Goal: Task Accomplishment & Management: Manage account settings

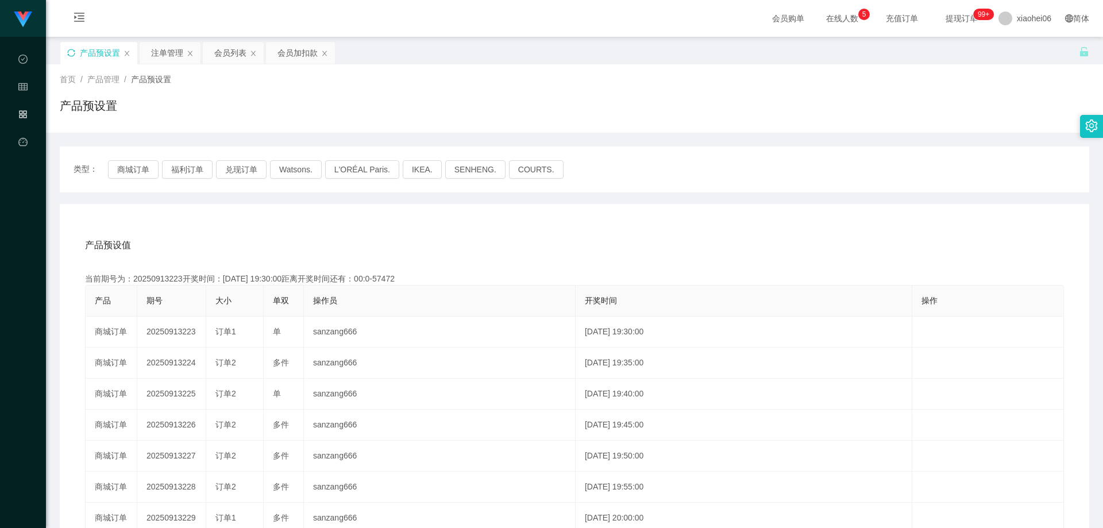
click at [72, 53] on icon "图标: sync" at bounding box center [71, 53] width 8 height 8
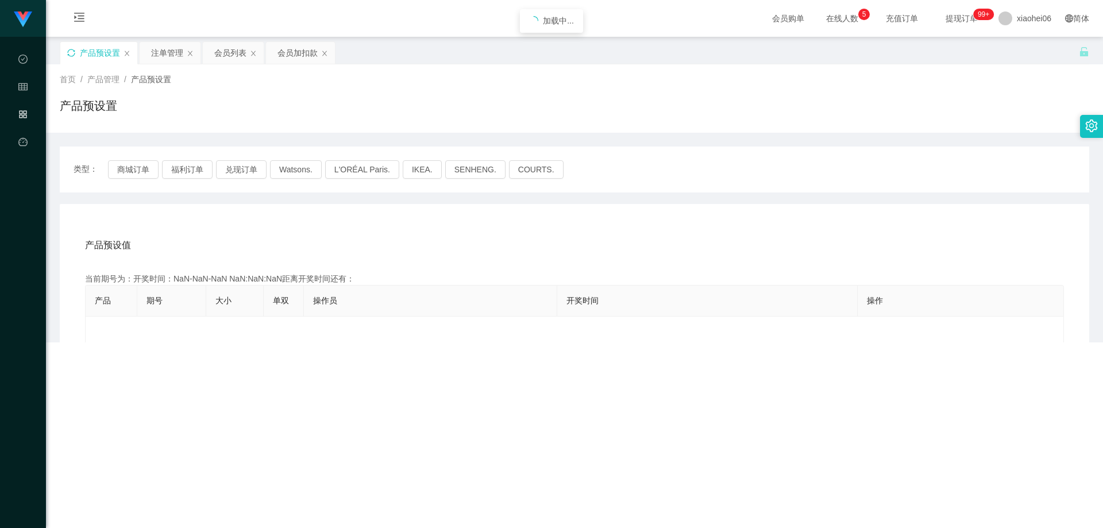
click at [327, 107] on div "产品预设置" at bounding box center [574, 110] width 1029 height 26
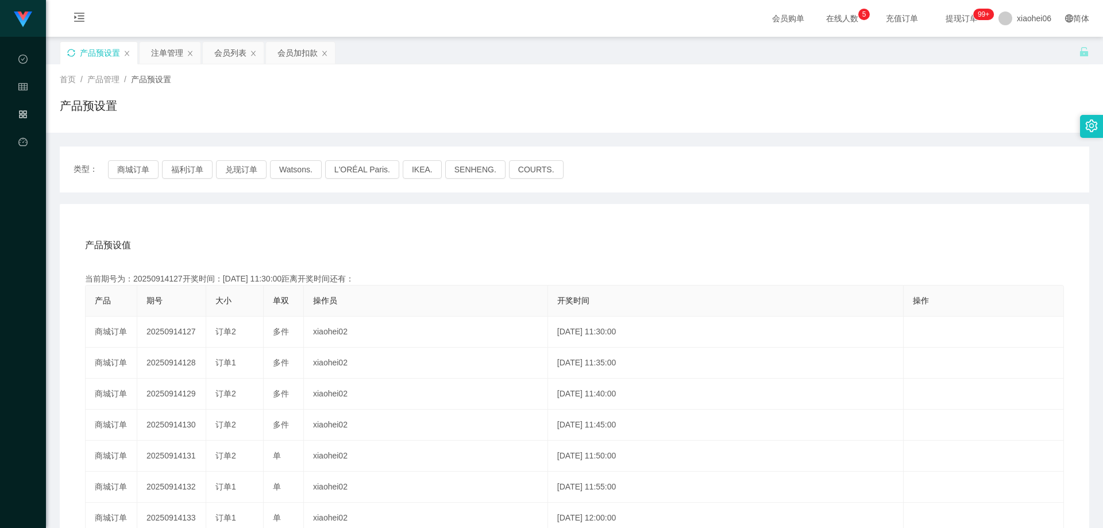
click at [338, 104] on div "产品预设置" at bounding box center [574, 110] width 1029 height 26
click at [336, 199] on div "类型： 商城订单 福利订单 兑现订单 Watsons. L'ORÉAL Paris. IKEA. [GEOGRAPHIC_DATA]. COURTS. 产品预…" at bounding box center [574, 411] width 1029 height 531
click at [326, 261] on div "产品预设值 添加期号" at bounding box center [574, 245] width 979 height 32
click at [172, 281] on div "当前期号为：20250914127开奖时间：[DATE] 11:30:00距离开奖时间还有：02:11" at bounding box center [574, 279] width 979 height 12
click at [173, 280] on div "当前期号为：20250914127开奖时间：[DATE] 11:30:00距离开奖时间还有：02:11" at bounding box center [574, 279] width 979 height 12
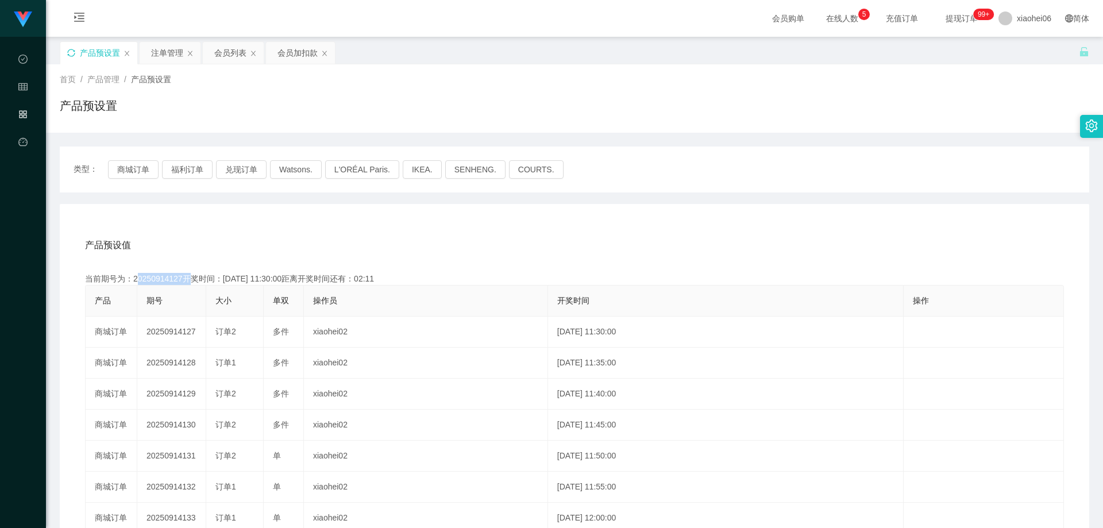
copy div "20250914127"
drag, startPoint x: 593, startPoint y: 232, endPoint x: 686, endPoint y: 207, distance: 95.7
click at [606, 234] on div "产品预设值 添加期号" at bounding box center [574, 245] width 979 height 32
click at [166, 53] on div "注单管理" at bounding box center [167, 53] width 32 height 22
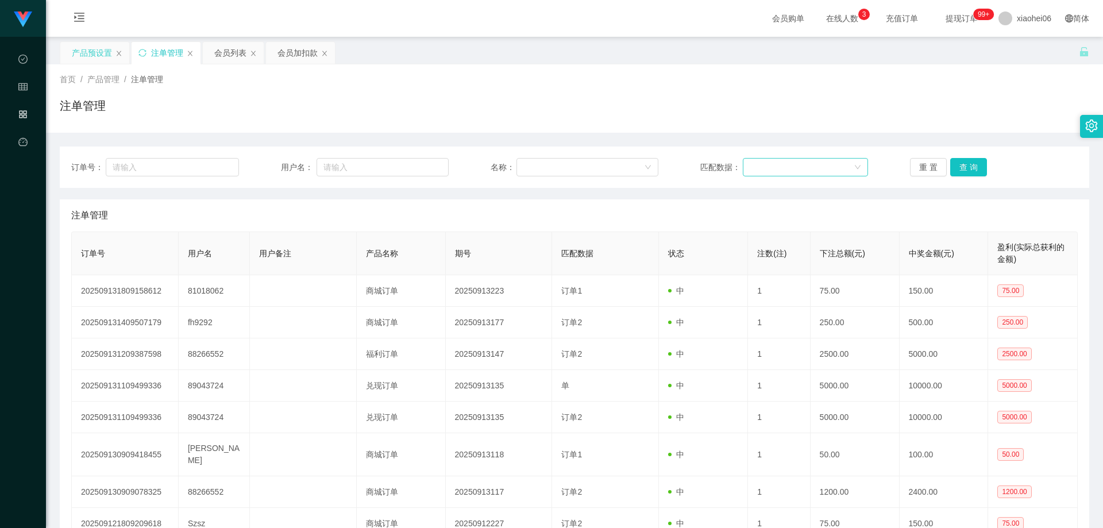
drag, startPoint x: 394, startPoint y: 127, endPoint x: 823, endPoint y: 158, distance: 430.1
click at [402, 126] on div "首页 / 产品管理 / 注单管理 / 注单管理" at bounding box center [574, 98] width 1057 height 68
click at [965, 165] on button "查 询" at bounding box center [968, 167] width 37 height 18
click at [908, 213] on div "注单管理" at bounding box center [574, 215] width 1006 height 32
click at [882, 139] on div "订单号： 用户名： 名称： 匹配数据： 重 置 查 询 注单管理 订单号 用户名 用户备注 产品名称 期号 匹配数据 状态 注数(注) 下注总额(元) 中奖金…" at bounding box center [574, 386] width 1029 height 506
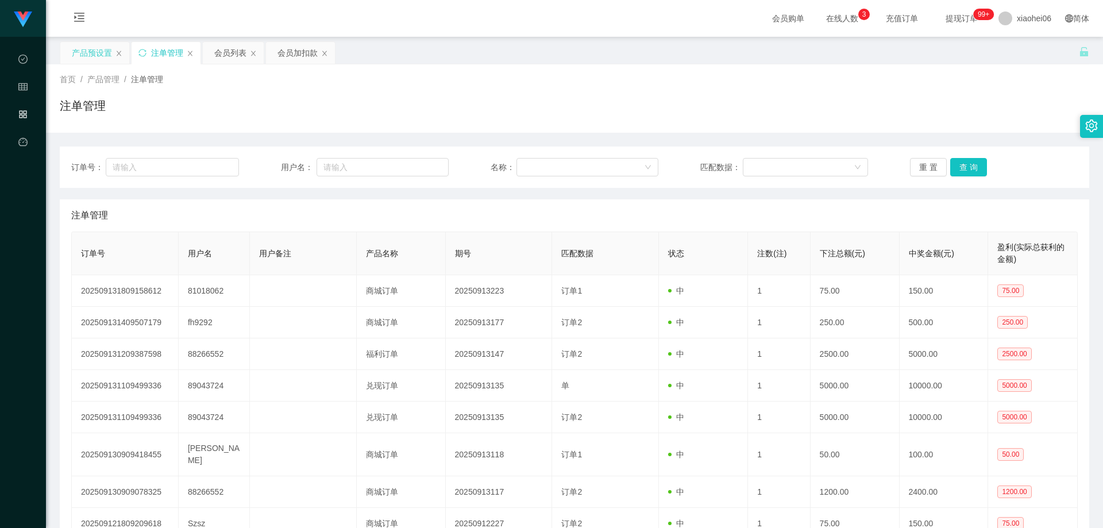
click at [968, 177] on div "订单号： 用户名： 名称： 匹配数据： 重 置 查 询" at bounding box center [574, 166] width 1029 height 41
click at [965, 166] on button "查 询" at bounding box center [968, 167] width 37 height 18
click at [137, 53] on div "注单管理" at bounding box center [166, 53] width 69 height 22
click at [138, 53] on div "注单管理" at bounding box center [166, 53] width 69 height 22
click at [140, 55] on icon "图标: sync" at bounding box center [142, 53] width 8 height 8
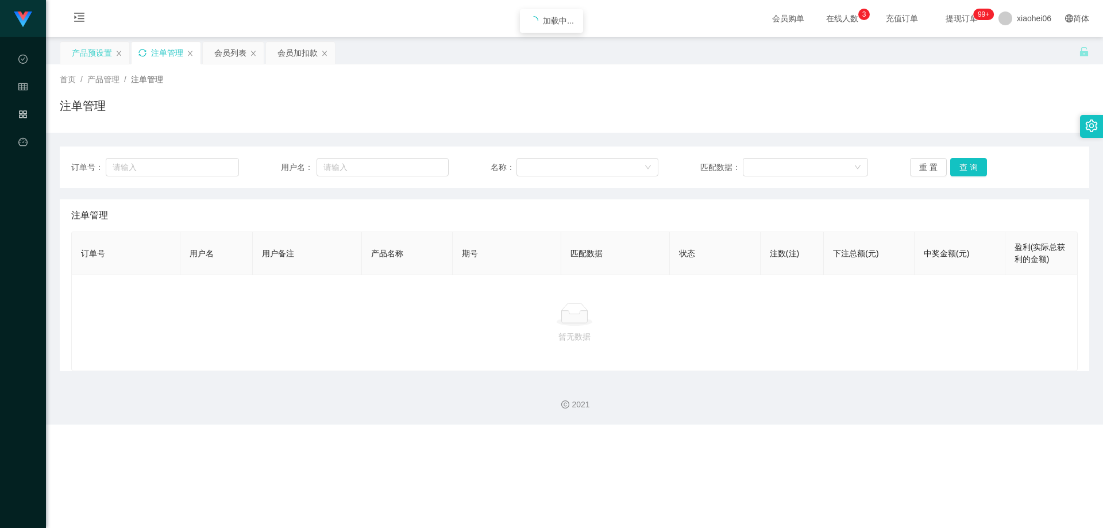
click at [473, 104] on div "注单管理" at bounding box center [574, 110] width 1029 height 26
click at [508, 206] on div "注单管理" at bounding box center [574, 215] width 1006 height 32
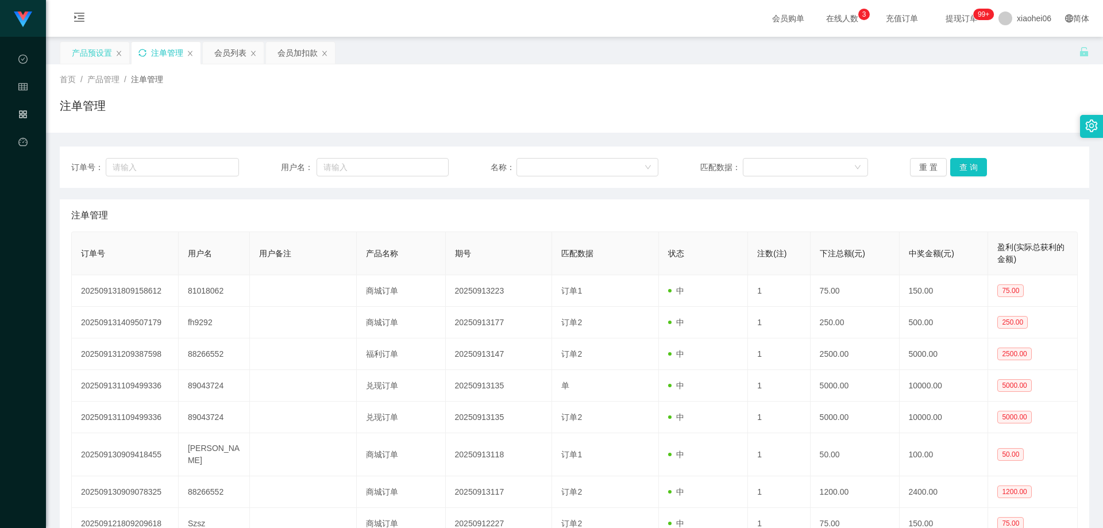
click at [386, 119] on div "注单管理" at bounding box center [574, 110] width 1029 height 26
drag, startPoint x: 488, startPoint y: 211, endPoint x: 505, endPoint y: 187, distance: 29.2
click at [489, 211] on div "注单管理" at bounding box center [574, 215] width 1006 height 32
drag, startPoint x: 573, startPoint y: 95, endPoint x: 691, endPoint y: 90, distance: 118.4
click at [574, 95] on div "首页 / 产品管理 / 注单管理 / 注单管理" at bounding box center [574, 99] width 1029 height 50
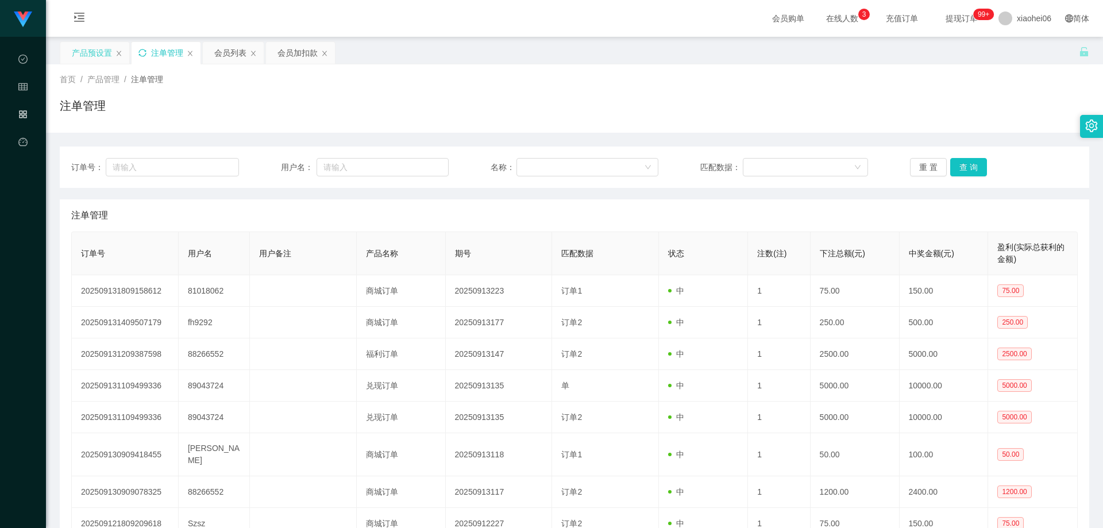
click at [86, 48] on div "产品预设置" at bounding box center [92, 53] width 40 height 22
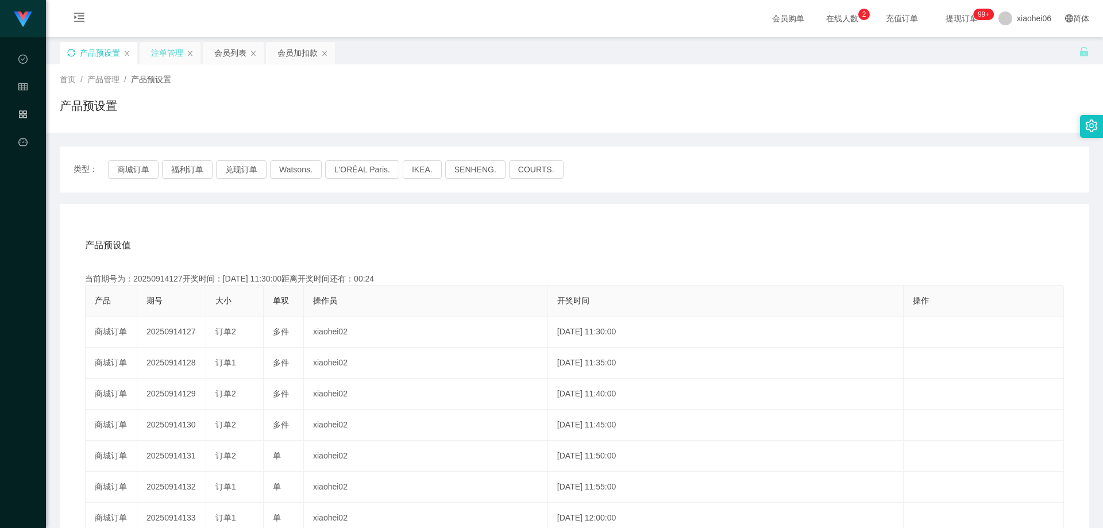
click at [472, 281] on div "当前期号为：20250914127开奖时间：[DATE] 11:30:00距离开奖时间还有：00:24" at bounding box center [574, 279] width 979 height 12
click at [169, 50] on div "注单管理" at bounding box center [167, 53] width 32 height 22
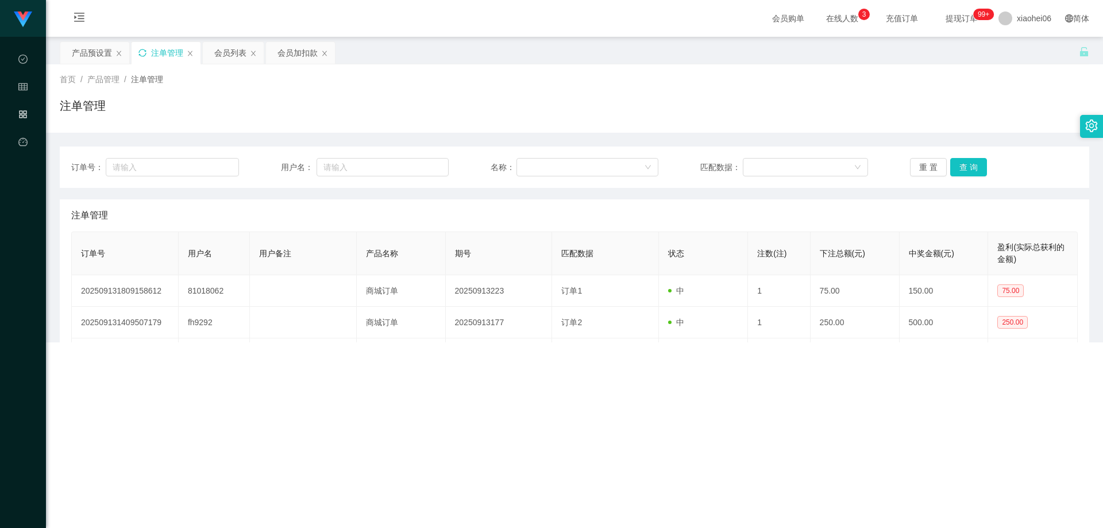
drag, startPoint x: 714, startPoint y: 115, endPoint x: 835, endPoint y: 145, distance: 124.1
click at [715, 115] on div "注单管理" at bounding box center [574, 110] width 1029 height 26
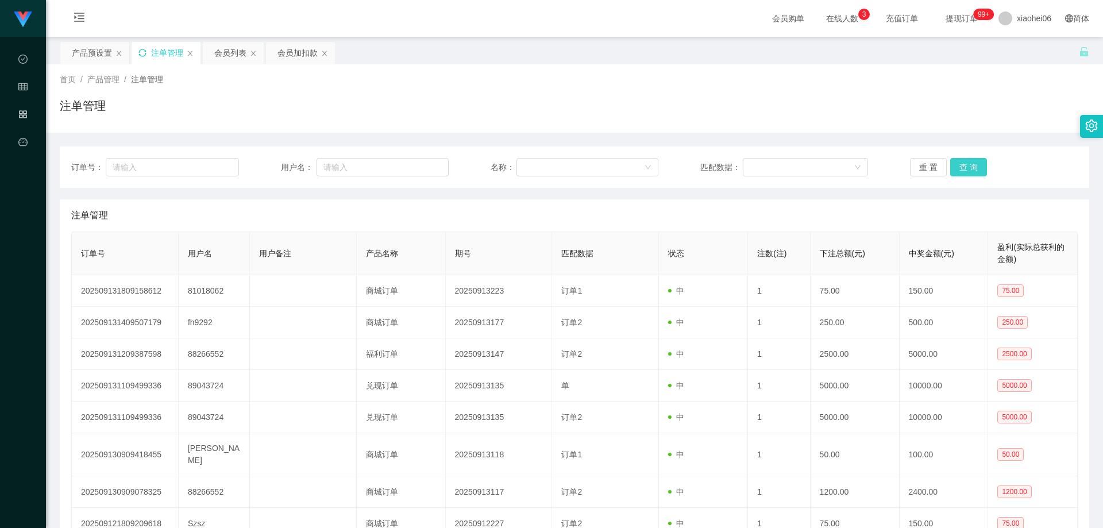
click at [965, 163] on button "查 询" at bounding box center [968, 167] width 37 height 18
click at [923, 103] on div "注单管理" at bounding box center [574, 110] width 1029 height 26
click at [957, 173] on button "查 询" at bounding box center [968, 167] width 37 height 18
click at [957, 134] on div "订单号： 用户名： 名称： 匹配数据： 重 置 查 询 注单管理 订单号 用户名 用户备注 产品名称 期号 匹配数据 状态 注数(注) 下注总额(元) 中奖金…" at bounding box center [574, 386] width 1029 height 506
click at [838, 150] on div "订单号： 用户名： 名称： 匹配数据： 重 置 查 询" at bounding box center [574, 166] width 1029 height 41
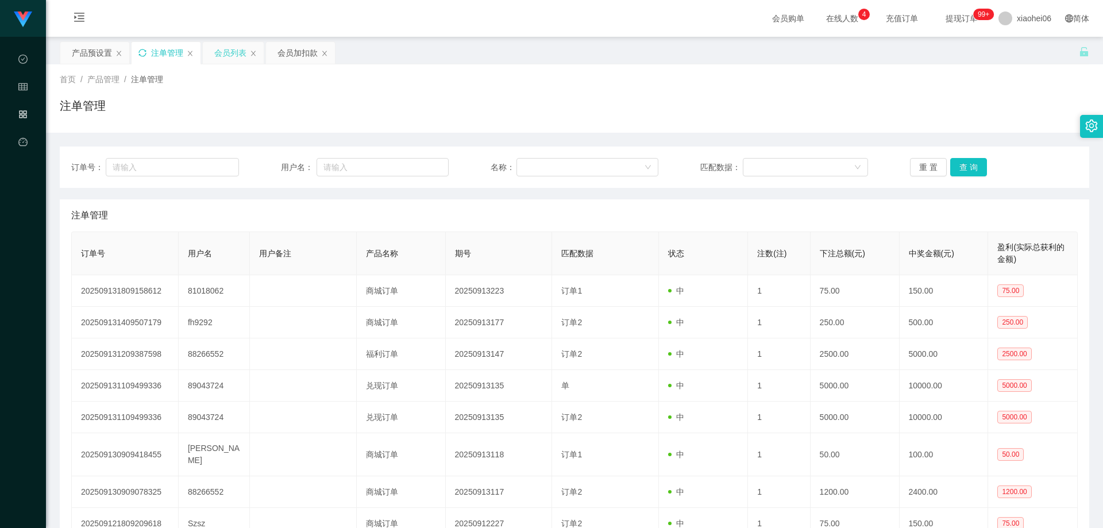
click at [223, 50] on div "会员列表" at bounding box center [230, 53] width 32 height 22
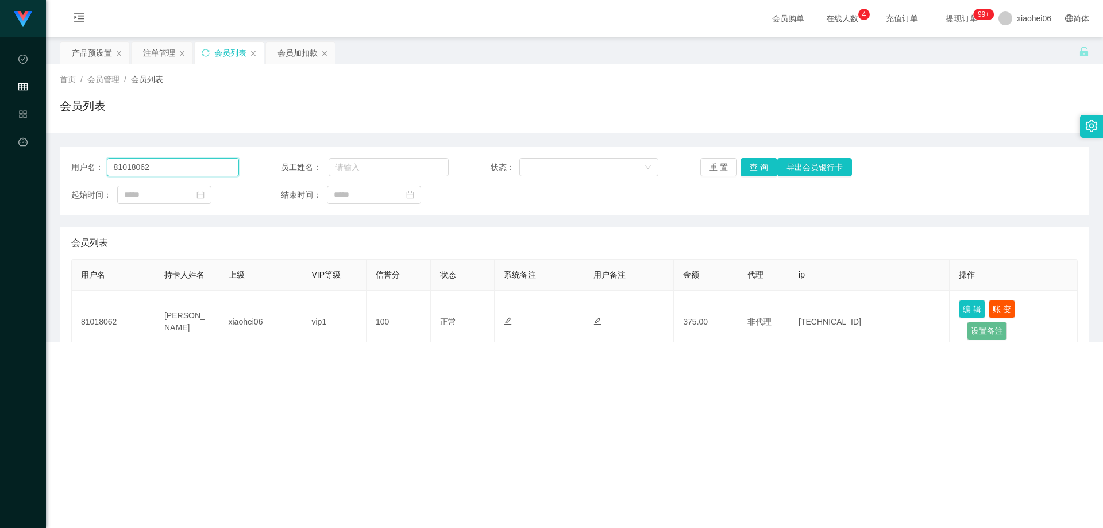
click at [192, 161] on input "81018062" at bounding box center [173, 167] width 132 height 18
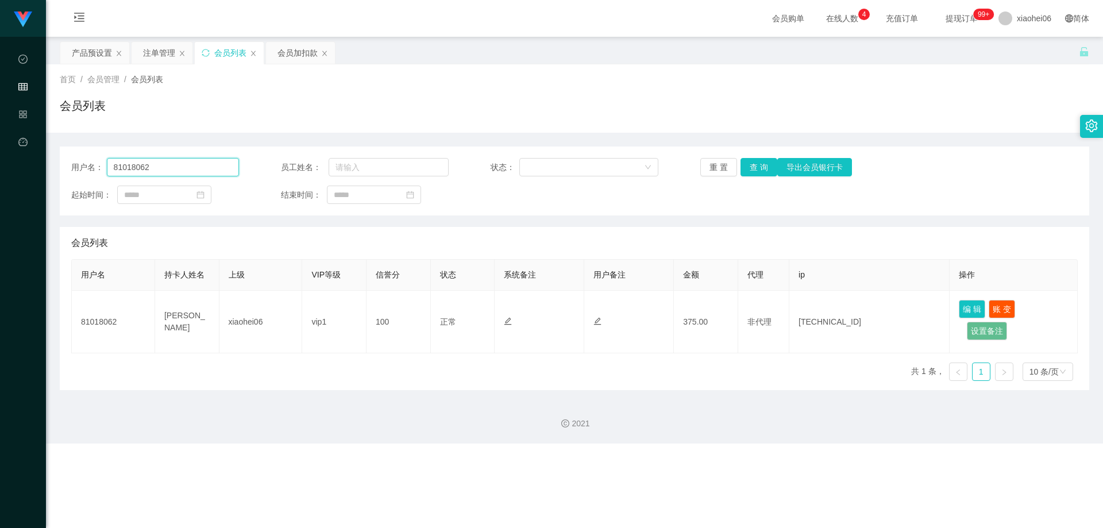
click at [192, 161] on input "81018062" at bounding box center [173, 167] width 132 height 18
type input "fh9292"
click at [753, 166] on button "查 询" at bounding box center [758, 167] width 37 height 18
click at [694, 205] on div "用户名： fh9292 员工姓名： 状态： 重 置 查 询 导出会员银行卡 起始时间： 结束时间：" at bounding box center [574, 180] width 1029 height 69
click at [165, 168] on input "fh9292" at bounding box center [173, 167] width 132 height 18
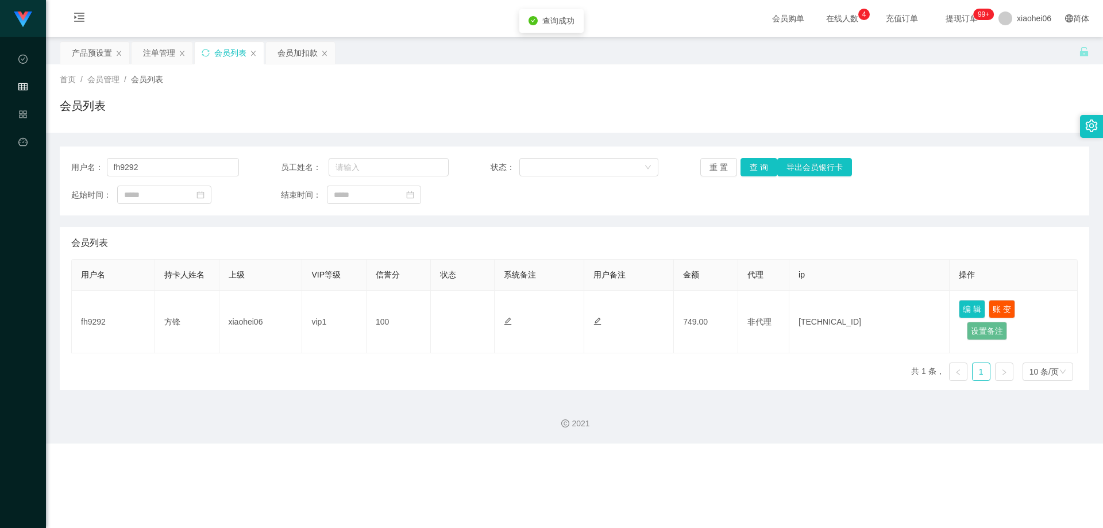
drag, startPoint x: 426, startPoint y: 106, endPoint x: 411, endPoint y: 110, distance: 14.9
click at [424, 107] on div "会员列表" at bounding box center [574, 110] width 1029 height 26
click at [140, 53] on div "注单管理" at bounding box center [162, 53] width 61 height 22
click at [156, 57] on div "注单管理" at bounding box center [159, 53] width 32 height 22
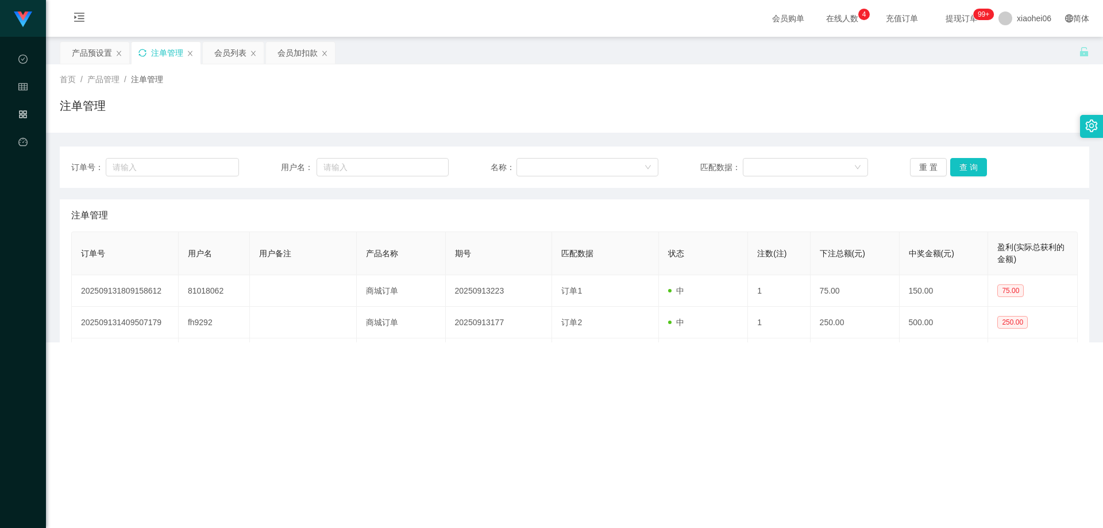
click at [474, 138] on div "订单号： 用户名： 名称： 匹配数据： 重 置 查 询 注单管理 订单号 用户名 用户备注 产品名称 期号 匹配数据 状态 注数(注) 下注总额(元) 中奖金…" at bounding box center [574, 386] width 1029 height 506
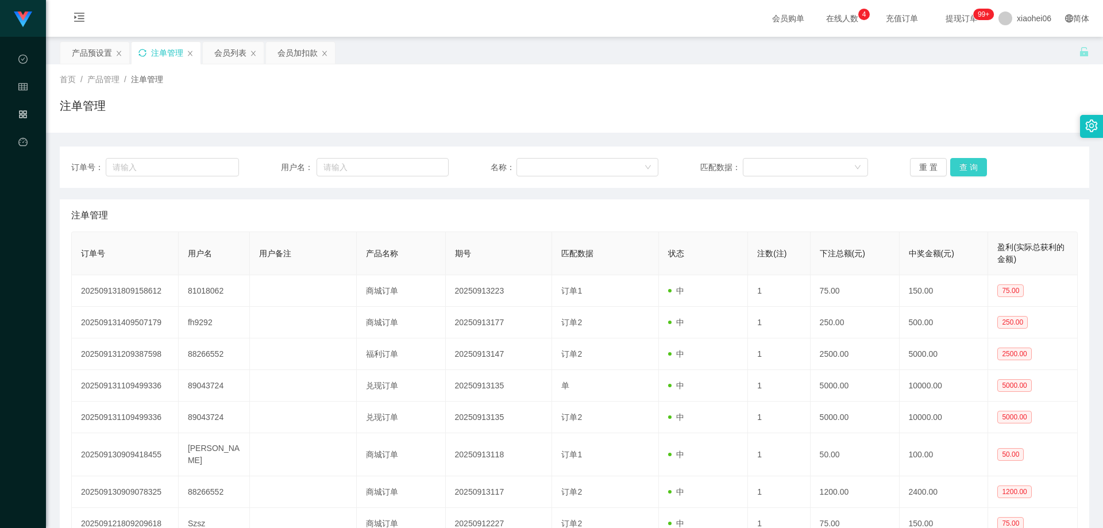
click at [951, 167] on button "查 询" at bounding box center [968, 167] width 37 height 18
click at [834, 217] on div "注单管理" at bounding box center [574, 215] width 1006 height 32
click at [736, 200] on div "注单管理" at bounding box center [574, 215] width 1006 height 32
click at [679, 117] on div "注单管理" at bounding box center [574, 110] width 1029 height 26
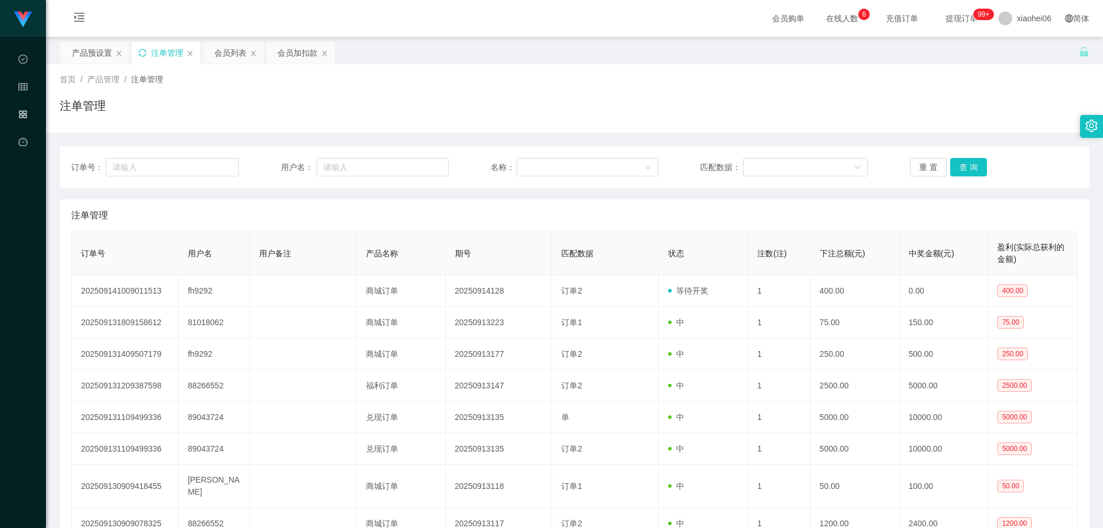
click at [680, 220] on div "注单管理" at bounding box center [574, 215] width 1006 height 32
drag, startPoint x: 605, startPoint y: 218, endPoint x: 786, endPoint y: 229, distance: 181.2
click at [608, 219] on div "注单管理" at bounding box center [574, 215] width 1006 height 32
click at [959, 171] on button "查 询" at bounding box center [968, 167] width 37 height 18
drag, startPoint x: 837, startPoint y: 212, endPoint x: 812, endPoint y: 216, distance: 25.5
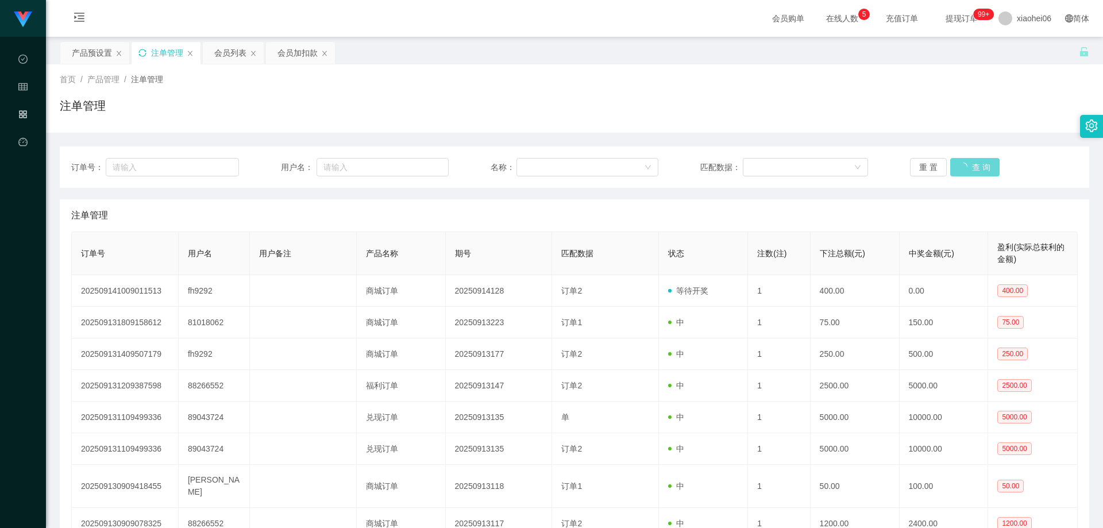
click at [837, 212] on div "注单管理" at bounding box center [574, 215] width 1006 height 32
click at [690, 206] on div "注单管理" at bounding box center [574, 215] width 1006 height 32
click at [506, 95] on div "首页 / 产品管理 / 注单管理 / 注单管理" at bounding box center [574, 99] width 1029 height 50
click at [84, 52] on div "产品预设置" at bounding box center [92, 53] width 40 height 22
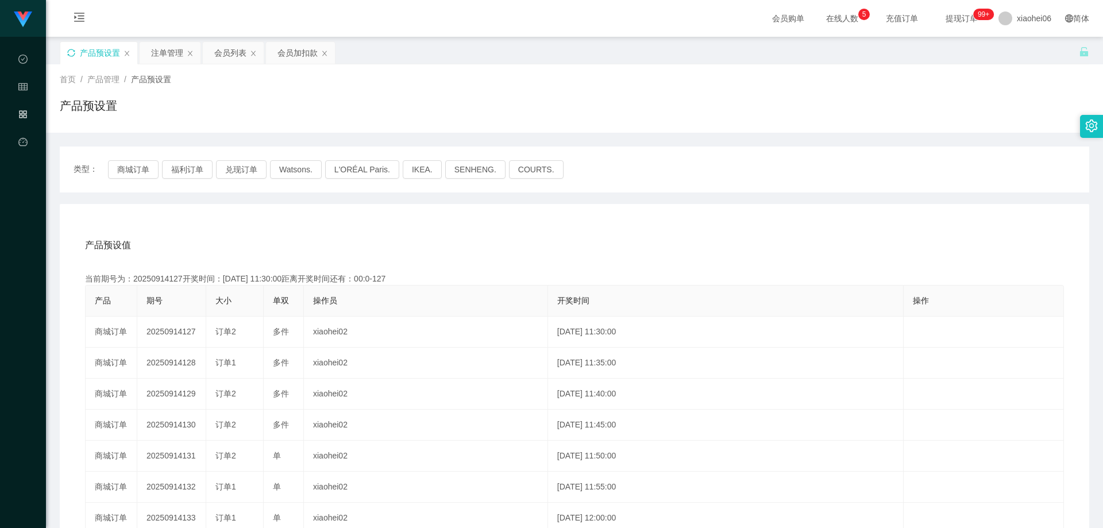
click at [328, 247] on div "产品预设值 添加期号" at bounding box center [574, 245] width 979 height 32
click at [306, 254] on div "产品预设值 添加期号" at bounding box center [574, 245] width 979 height 32
